Goal: Communication & Community: Ask a question

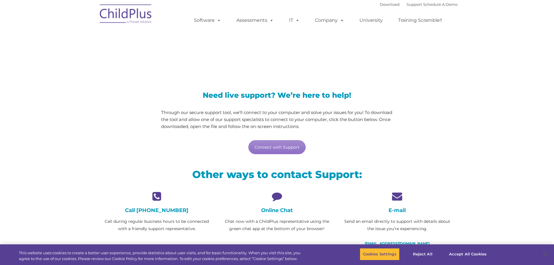
click at [278, 198] on icon at bounding box center [276, 196] width 111 height 10
click at [279, 200] on icon at bounding box center [276, 196] width 111 height 10
click at [279, 198] on icon at bounding box center [276, 196] width 111 height 10
click at [282, 222] on p "Chat now with a ChildPlus representative using the green chat app at the bottom…" at bounding box center [276, 225] width 111 height 15
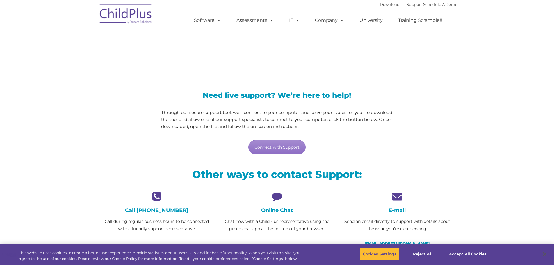
click at [275, 202] on div "Online Chat Chat now with a ChildPlus representative using the green chat app a…" at bounding box center [276, 211] width 111 height 41
click at [287, 145] on link "Connect with Support" at bounding box center [276, 147] width 57 height 14
click at [399, 201] on icon at bounding box center [397, 196] width 111 height 10
click at [278, 196] on icon at bounding box center [276, 196] width 111 height 10
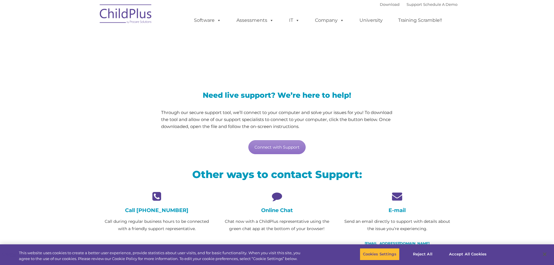
click at [278, 196] on icon at bounding box center [276, 196] width 111 height 10
click at [277, 214] on div "Online Chat Chat now with a ChildPlus representative using the green chat app a…" at bounding box center [276, 211] width 111 height 41
click at [289, 146] on link "Connect with Support" at bounding box center [276, 147] width 57 height 14
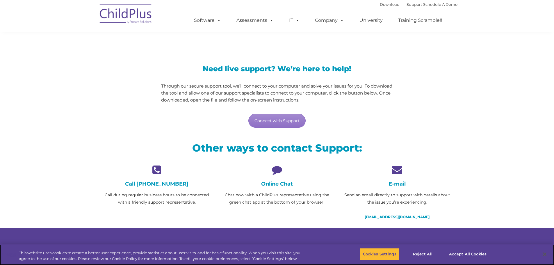
scroll to position [29, 0]
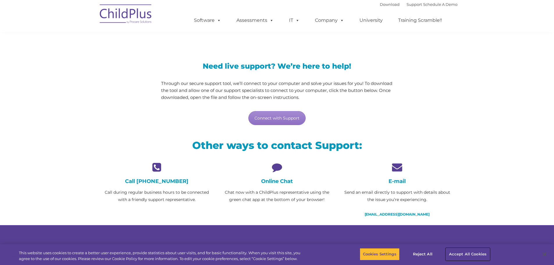
click at [466, 253] on button "Accept All Cookies" at bounding box center [468, 254] width 44 height 12
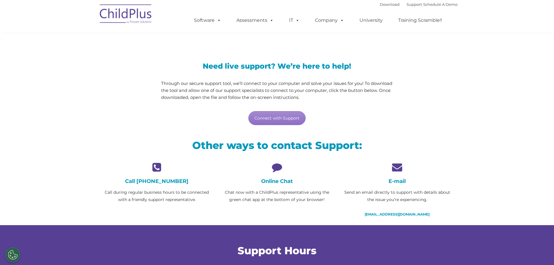
click at [274, 183] on h4 "Online Chat" at bounding box center [276, 181] width 111 height 6
click at [280, 187] on div "Online Chat Chat now with a ChildPlus representative using the green chat app a…" at bounding box center [276, 182] width 111 height 41
click at [281, 196] on p "Chat now with a ChildPlus representative using the green chat app at the bottom…" at bounding box center [276, 196] width 111 height 15
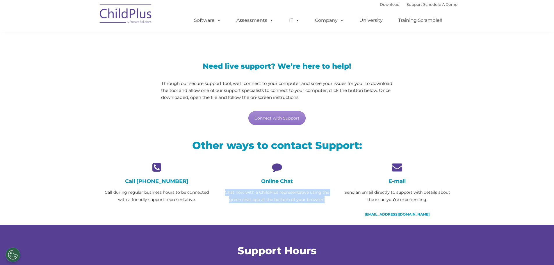
drag, startPoint x: 281, startPoint y: 196, endPoint x: 276, endPoint y: 190, distance: 8.3
click at [281, 196] on p "Chat now with a ChildPlus representative using the green chat app at the bottom…" at bounding box center [276, 196] width 111 height 15
click at [276, 187] on div "Online Chat Chat now with a ChildPlus representative using the green chat app a…" at bounding box center [276, 182] width 111 height 41
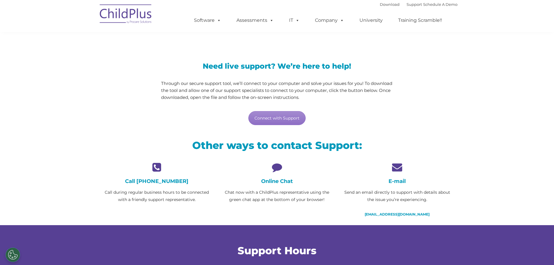
click at [274, 165] on icon at bounding box center [276, 167] width 111 height 10
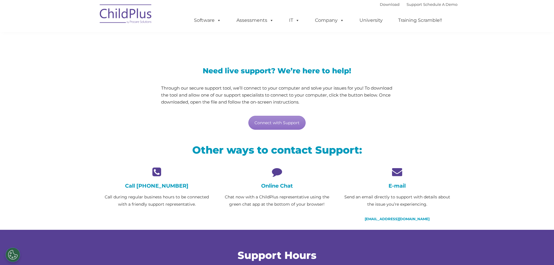
scroll to position [0, 0]
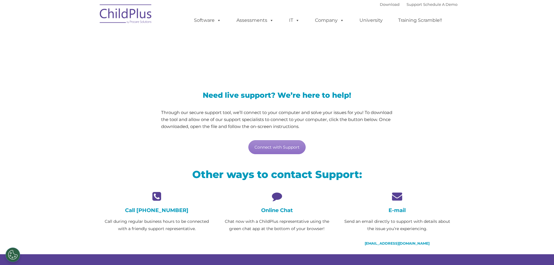
click at [273, 201] on icon at bounding box center [276, 196] width 111 height 10
click at [286, 145] on link "Connect with Support" at bounding box center [276, 147] width 57 height 14
click at [407, 3] on link "Support" at bounding box center [414, 4] width 15 height 5
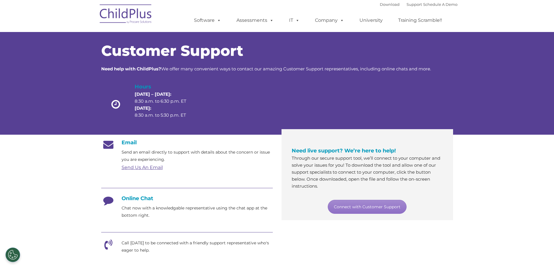
click at [115, 201] on icon at bounding box center [108, 202] width 15 height 15
click at [374, 206] on link "Connect with Customer Support" at bounding box center [367, 207] width 79 height 14
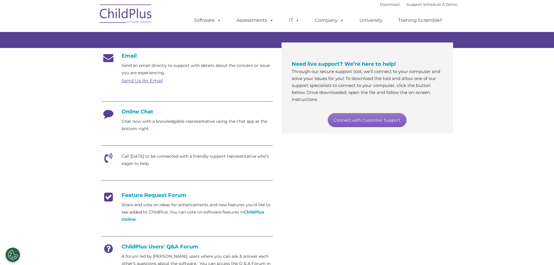
scroll to position [87, 0]
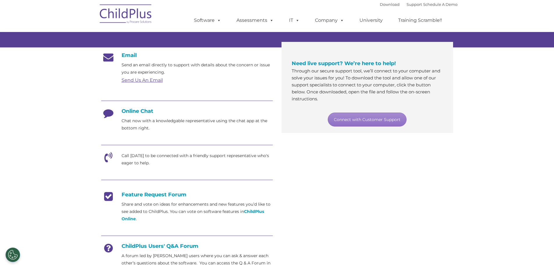
click at [134, 116] on div "Online Chat Chat now with a knowledgable representative using the chat app at t…" at bounding box center [187, 120] width 172 height 24
drag, startPoint x: 134, startPoint y: 116, endPoint x: 112, endPoint y: 114, distance: 21.9
click at [131, 115] on div "Online Chat Chat now with a knowledgable representative using the chat app at t…" at bounding box center [187, 120] width 172 height 24
click at [109, 111] on icon at bounding box center [108, 115] width 15 height 15
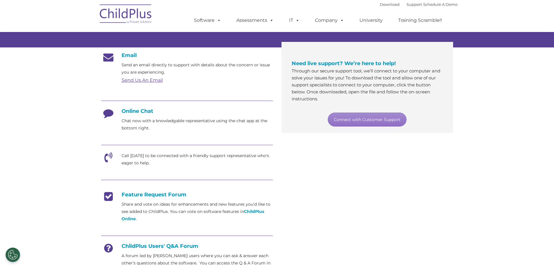
click at [111, 113] on icon at bounding box center [108, 115] width 15 height 15
click at [121, 114] on div "Online Chat Chat now with a knowledgable representative using the chat app at t…" at bounding box center [187, 120] width 172 height 24
click at [145, 109] on h4 "Online Chat" at bounding box center [187, 111] width 172 height 6
drag, startPoint x: 145, startPoint y: 109, endPoint x: 291, endPoint y: 161, distance: 154.3
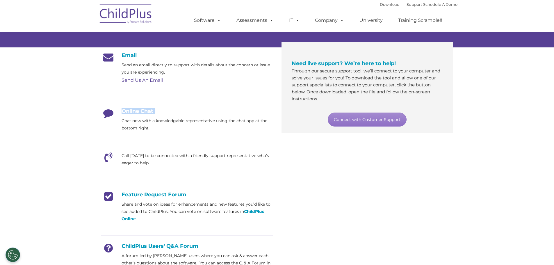
click at [145, 110] on h4 "Online Chat" at bounding box center [187, 111] width 172 height 6
click at [338, 173] on div "Email Send an email directly to support with details about the concern or issue…" at bounding box center [277, 165] width 361 height 234
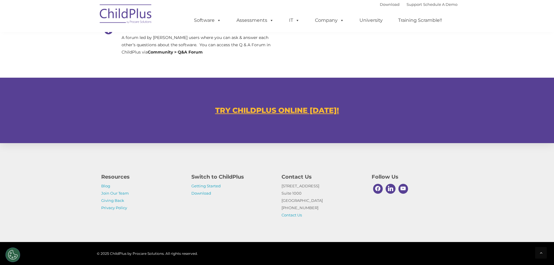
scroll to position [317, 0]
